Goal: Information Seeking & Learning: Learn about a topic

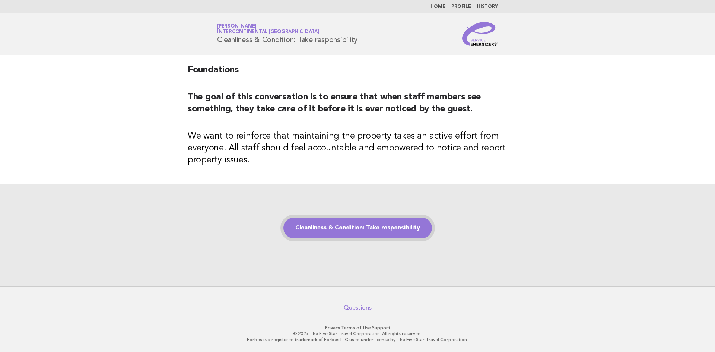
click at [372, 229] on link "Cleanliness & Condition: Take responsibility" at bounding box center [357, 228] width 149 height 21
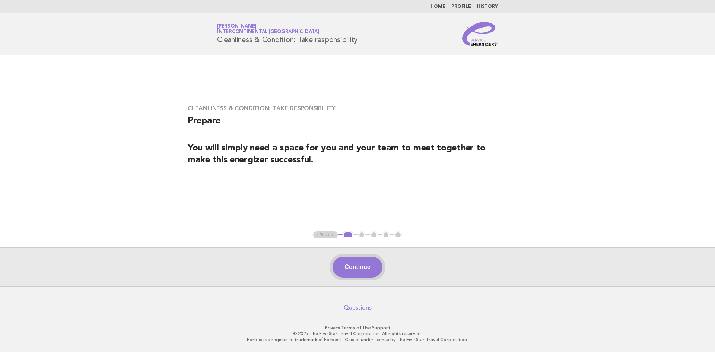
click at [354, 261] on button "Continue" at bounding box center [358, 267] width 50 height 21
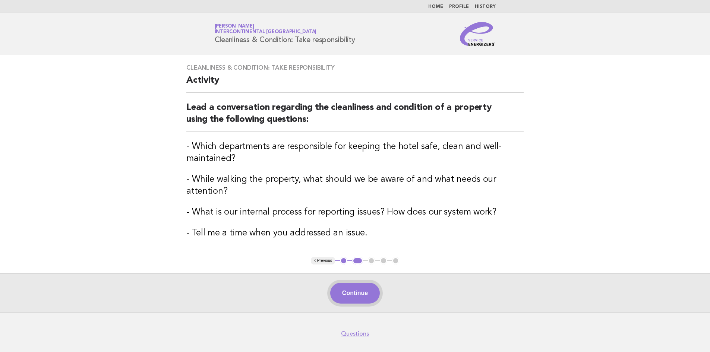
click at [367, 299] on button "Continue" at bounding box center [355, 293] width 50 height 21
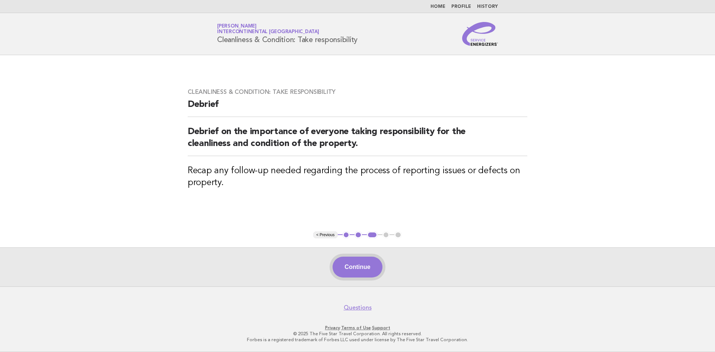
click at [367, 270] on button "Continue" at bounding box center [358, 267] width 50 height 21
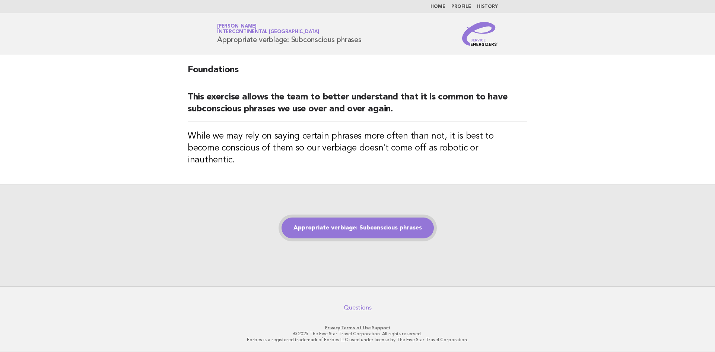
click at [392, 226] on link "Appropriate verbiage: Subconscious phrases" at bounding box center [358, 228] width 152 height 21
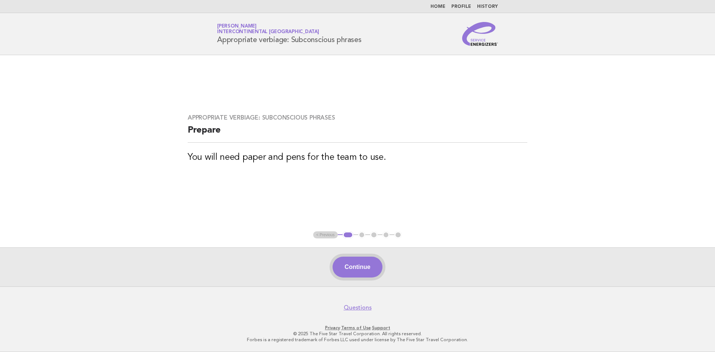
click at [361, 266] on button "Continue" at bounding box center [358, 267] width 50 height 21
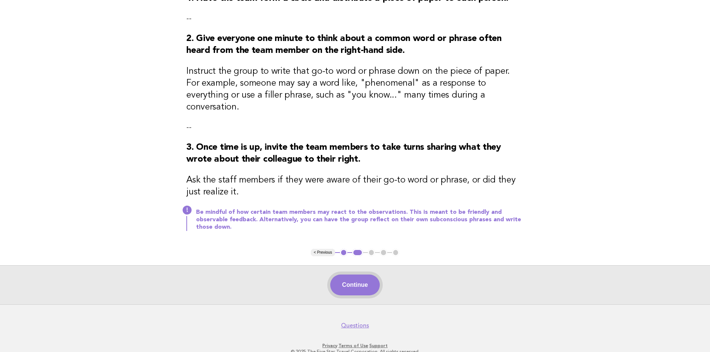
click at [367, 275] on button "Continue" at bounding box center [355, 285] width 50 height 21
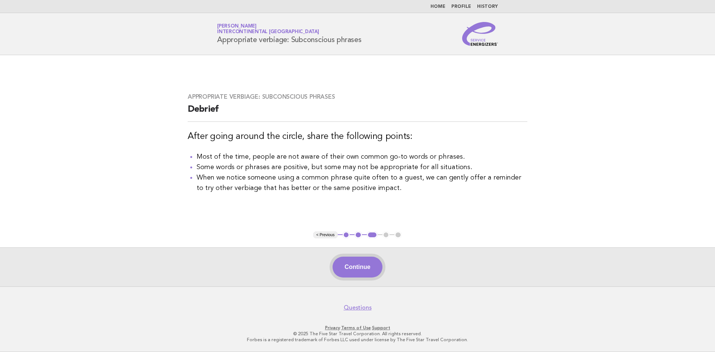
click at [358, 269] on button "Continue" at bounding box center [358, 267] width 50 height 21
